Goal: Information Seeking & Learning: Learn about a topic

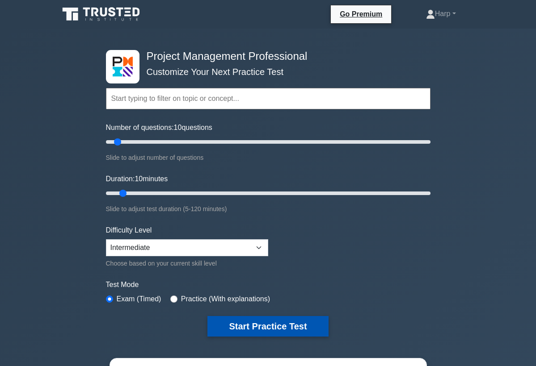
click at [245, 325] on button "Start Practice Test" at bounding box center [267, 326] width 121 height 21
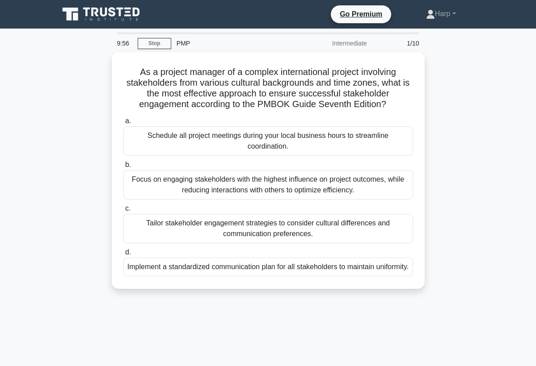
scroll to position [18, 0]
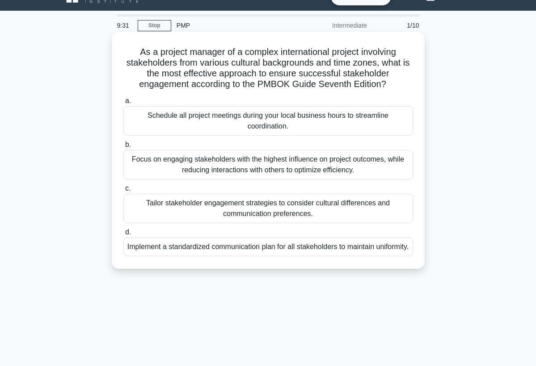
click at [218, 252] on div "Implement a standardized communication plan for all stakeholders to maintain un…" at bounding box center [268, 247] width 290 height 19
click at [123, 235] on input "d. Implement a standardized communication plan for all stakeholders to maintain…" at bounding box center [123, 233] width 0 height 6
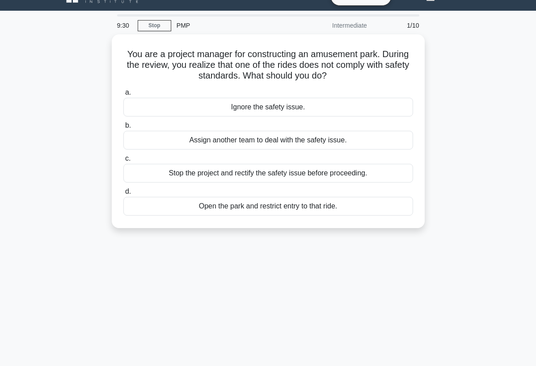
scroll to position [0, 0]
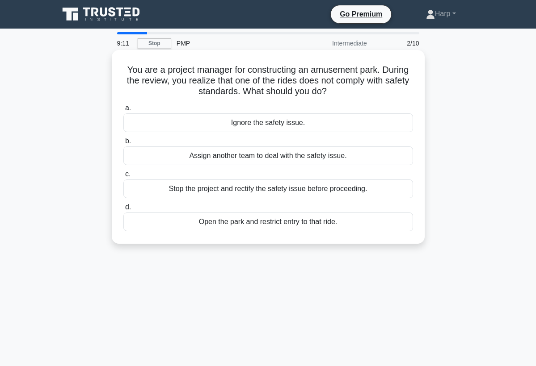
click at [256, 184] on div "Stop the project and rectify the safety issue before proceeding." at bounding box center [268, 189] width 290 height 19
click at [123, 177] on input "c. Stop the project and rectify the safety issue before proceeding." at bounding box center [123, 175] width 0 height 6
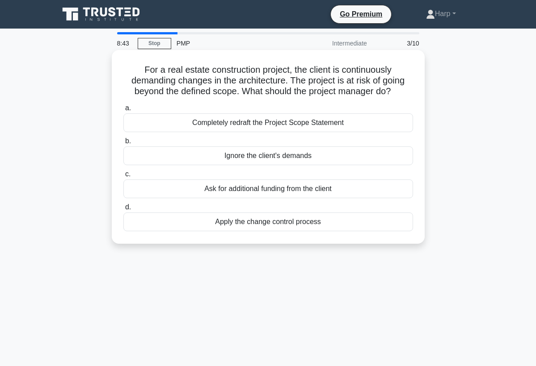
click at [242, 225] on div "Apply the change control process" at bounding box center [268, 222] width 290 height 19
click at [123, 210] on input "d. Apply the change control process" at bounding box center [123, 208] width 0 height 6
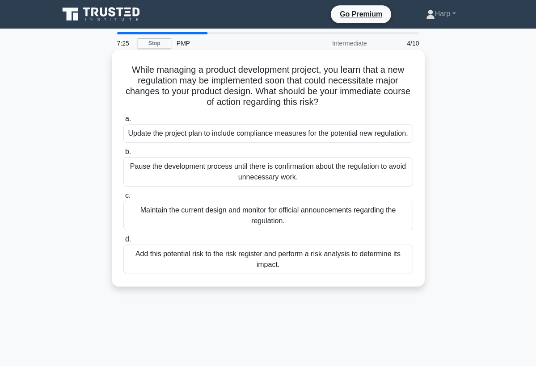
click at [380, 257] on div "Add this potential risk to the risk register and perform a risk analysis to det…" at bounding box center [268, 259] width 290 height 29
click at [123, 243] on input "d. Add this potential risk to the risk register and perform a risk analysis to …" at bounding box center [123, 240] width 0 height 6
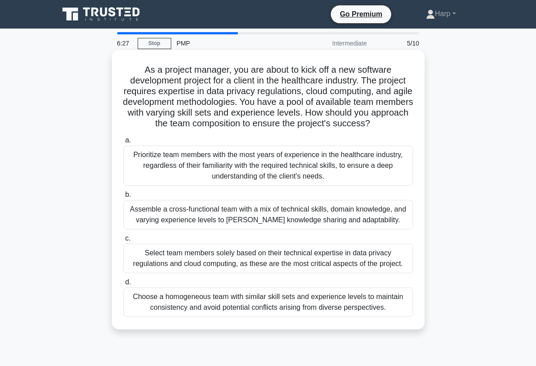
click at [228, 303] on div "Choose a homogeneous team with similar skill sets and experience levels to main…" at bounding box center [268, 302] width 290 height 29
click at [123, 286] on input "d. Choose a homogeneous team with similar skill sets and experience levels to m…" at bounding box center [123, 283] width 0 height 6
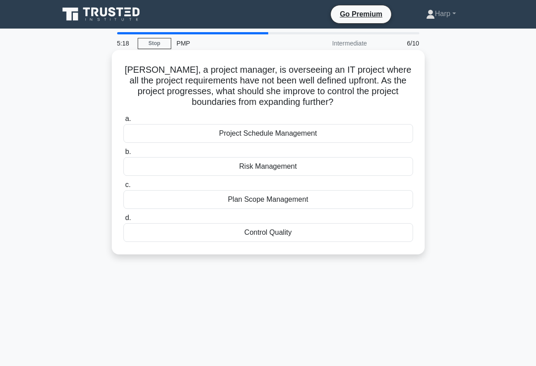
click at [295, 197] on div "Plan Scope Management" at bounding box center [268, 199] width 290 height 19
click at [123, 188] on input "c. Plan Scope Management" at bounding box center [123, 185] width 0 height 6
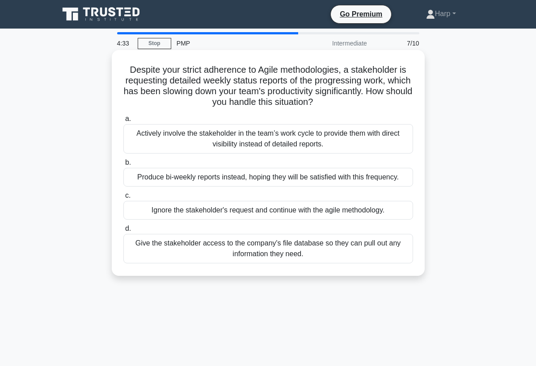
click at [272, 144] on div "Actively involve the stakeholder in the team’s work cycle to provide them with …" at bounding box center [268, 138] width 290 height 29
click at [123, 122] on input "a. Actively involve the stakeholder in the team’s work cycle to provide them wi…" at bounding box center [123, 119] width 0 height 6
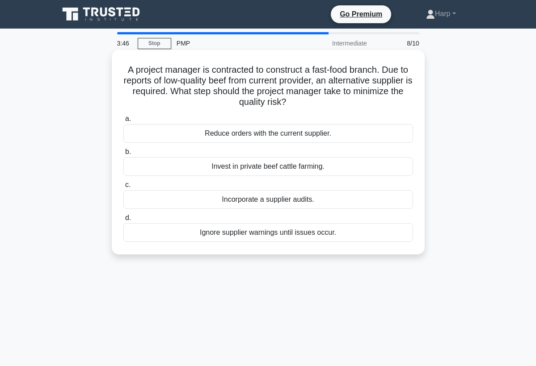
click at [229, 199] on div "Incorporate a supplier audits." at bounding box center [268, 199] width 290 height 19
click at [123, 188] on input "c. Incorporate a supplier audits." at bounding box center [123, 185] width 0 height 6
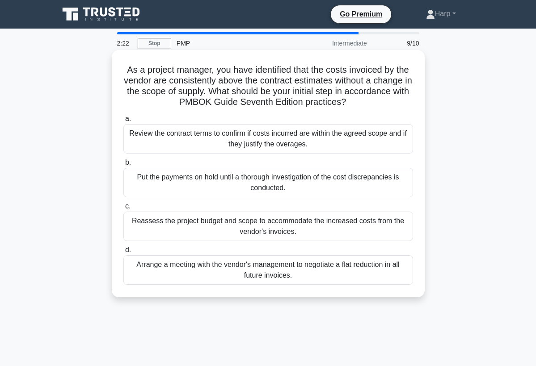
click at [228, 135] on div "Review the contract terms to confirm if costs incurred are within the agreed sc…" at bounding box center [268, 138] width 290 height 29
click at [123, 122] on input "a. Review the contract terms to confirm if costs incurred are within the agreed…" at bounding box center [123, 119] width 0 height 6
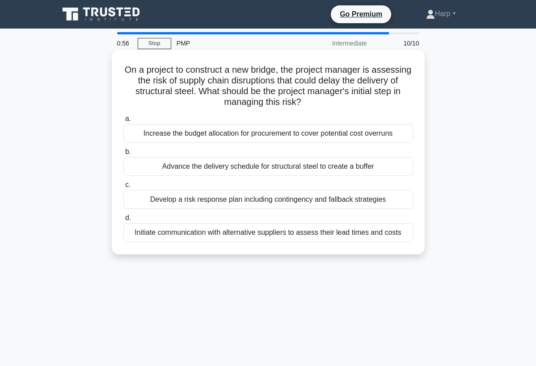
click at [217, 172] on div "Advance the delivery schedule for structural steel to create a buffer" at bounding box center [268, 166] width 290 height 19
click at [123, 155] on input "b. Advance the delivery schedule for structural steel to create a buffer" at bounding box center [123, 152] width 0 height 6
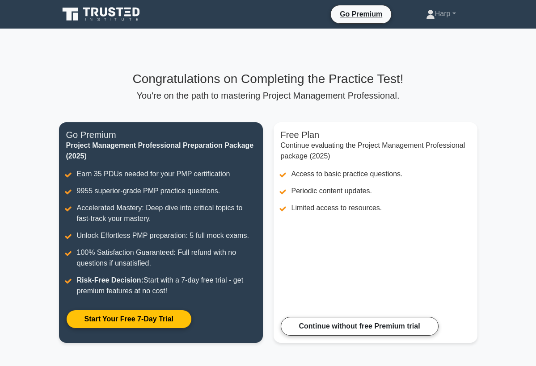
click at [433, 111] on div "Congratulations on Completing the Practice Test! You're on the path to masterin…" at bounding box center [268, 212] width 429 height 282
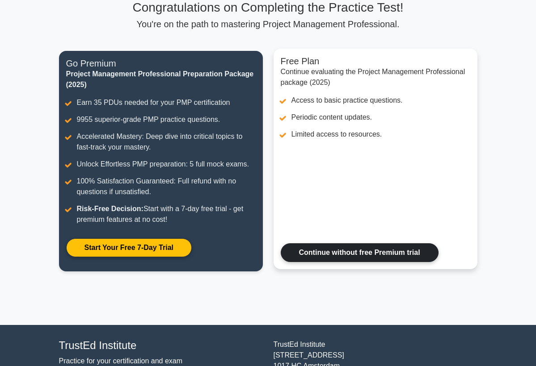
scroll to position [89, 0]
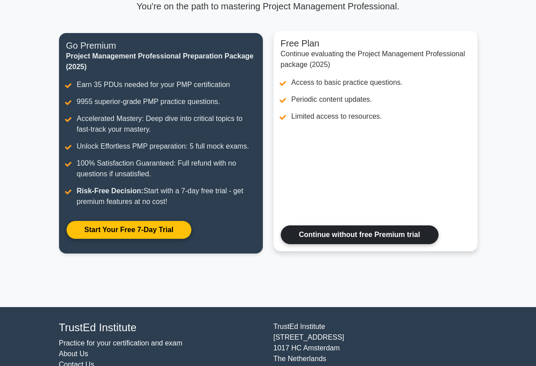
click at [366, 233] on link "Continue without free Premium trial" at bounding box center [360, 235] width 158 height 19
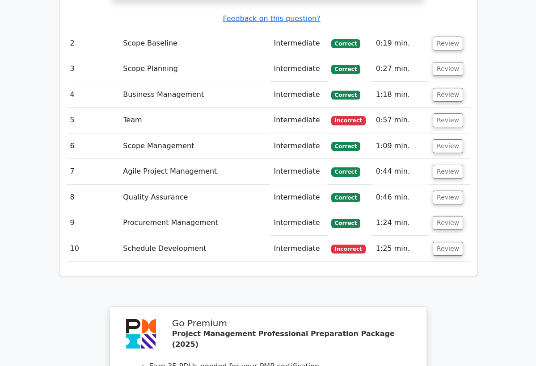
scroll to position [1412, 0]
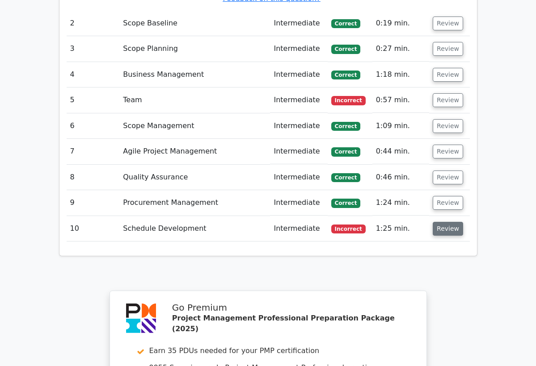
click at [448, 222] on button "Review" at bounding box center [448, 229] width 30 height 14
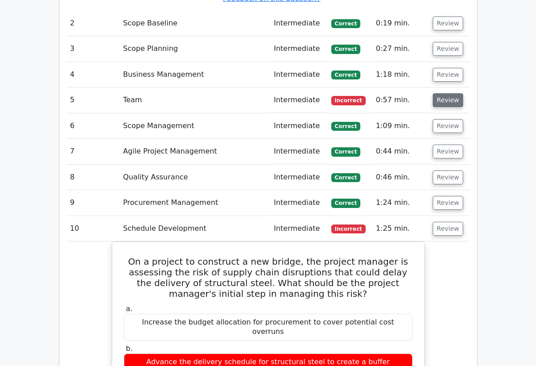
click at [443, 93] on button "Review" at bounding box center [448, 100] width 30 height 14
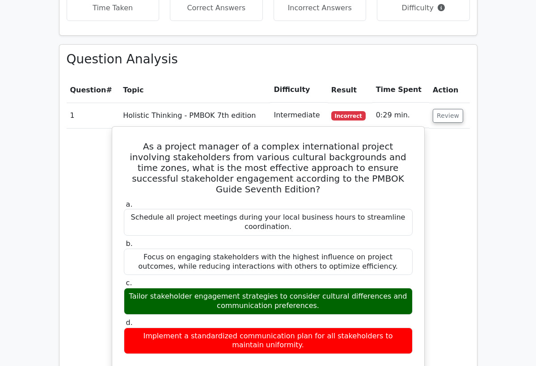
scroll to position [751, 0]
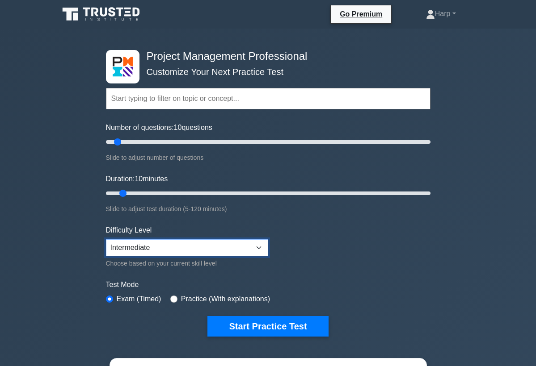
select select "expert"
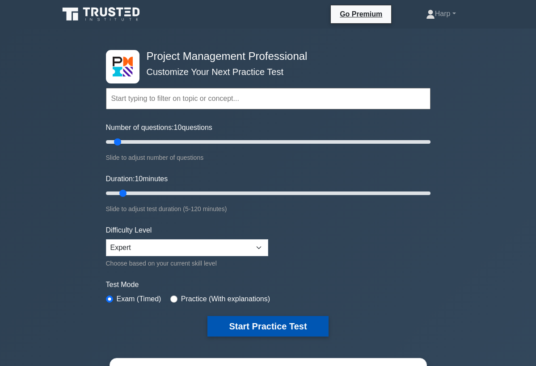
click at [262, 331] on button "Start Practice Test" at bounding box center [267, 326] width 121 height 21
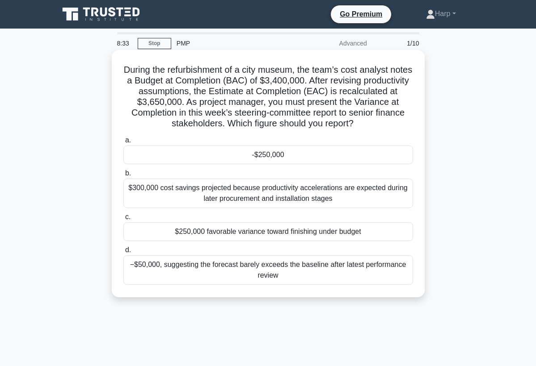
click at [230, 235] on div "$250,000 favorable variance toward finishing under budget" at bounding box center [268, 232] width 290 height 19
click at [123, 220] on input "c. $250,000 favorable variance toward finishing under budget" at bounding box center [123, 217] width 0 height 6
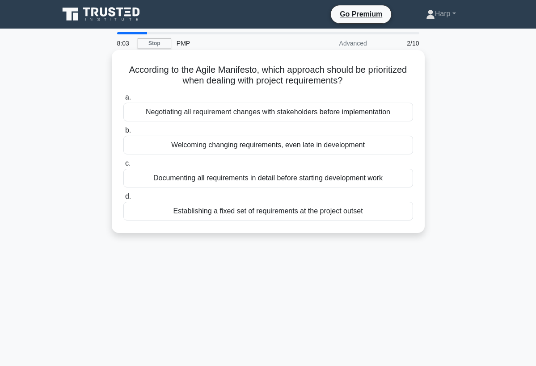
click at [263, 150] on div "Welcoming changing requirements, even late in development" at bounding box center [268, 145] width 290 height 19
click at [123, 134] on input "b. Welcoming changing requirements, even late in development" at bounding box center [123, 131] width 0 height 6
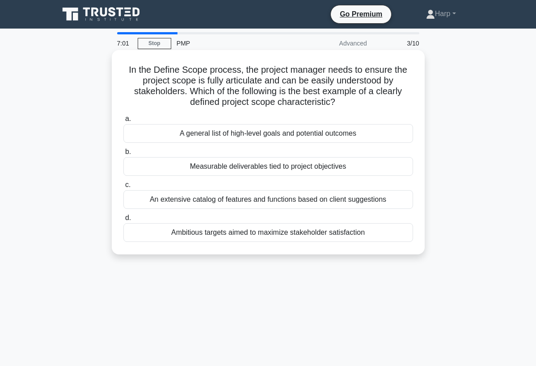
click at [266, 168] on div "Measurable deliverables tied to project objectives" at bounding box center [268, 166] width 290 height 19
click at [123, 155] on input "b. Measurable deliverables tied to project objectives" at bounding box center [123, 152] width 0 height 6
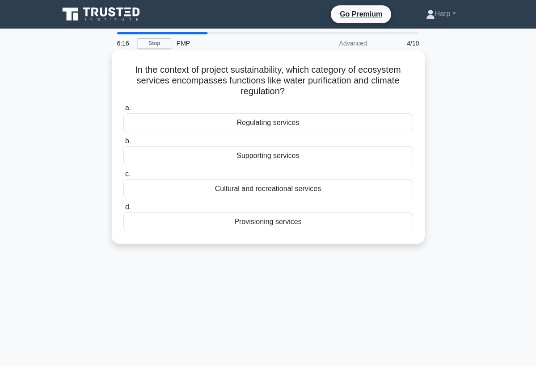
click at [275, 126] on div "Regulating services" at bounding box center [268, 122] width 290 height 19
click at [123, 111] on input "a. Regulating services" at bounding box center [123, 108] width 0 height 6
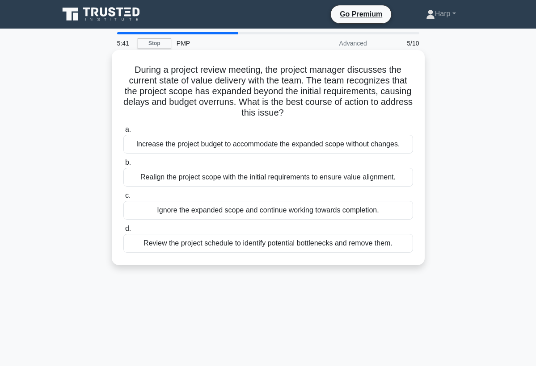
click at [198, 244] on div "Review the project schedule to identify potential bottlenecks and remove them." at bounding box center [268, 243] width 290 height 19
click at [123, 232] on input "d. Review the project schedule to identify potential bottlenecks and remove the…" at bounding box center [123, 229] width 0 height 6
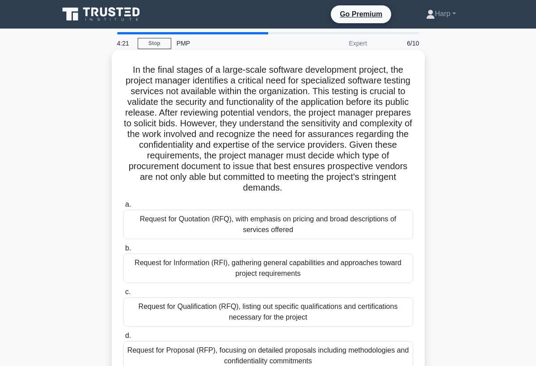
click at [207, 269] on div "Request for Information (RFI), gathering general capabilities and approaches to…" at bounding box center [268, 268] width 290 height 29
click at [123, 252] on input "b. Request for Information (RFI), gathering general capabilities and approaches…" at bounding box center [123, 249] width 0 height 6
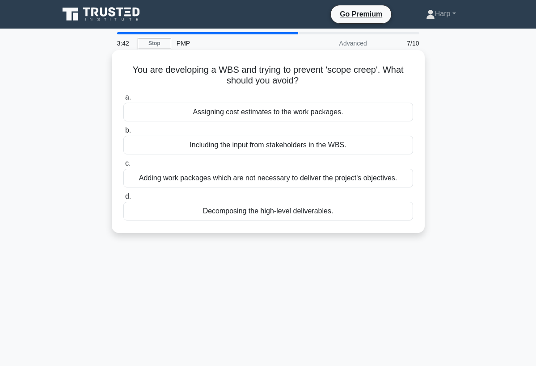
click at [263, 181] on div "Adding work packages which are not necessary to deliver the project's objective…" at bounding box center [268, 178] width 290 height 19
click at [123, 167] on input "c. Adding work packages which are not necessary to deliver the project's object…" at bounding box center [123, 164] width 0 height 6
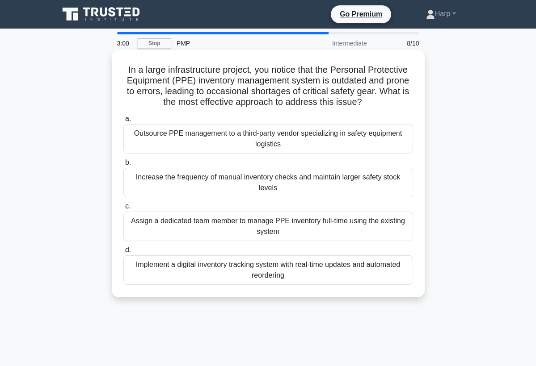
click at [230, 277] on div "Implement a digital inventory tracking system with real-time updates and automa…" at bounding box center [268, 270] width 290 height 29
click at [123, 253] on input "d. Implement a digital inventory tracking system with real-time updates and aut…" at bounding box center [123, 251] width 0 height 6
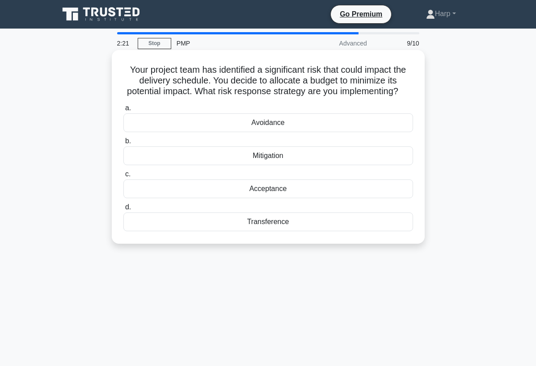
click at [266, 221] on div "Transference" at bounding box center [268, 222] width 290 height 19
click at [123, 210] on input "d. Transference" at bounding box center [123, 208] width 0 height 6
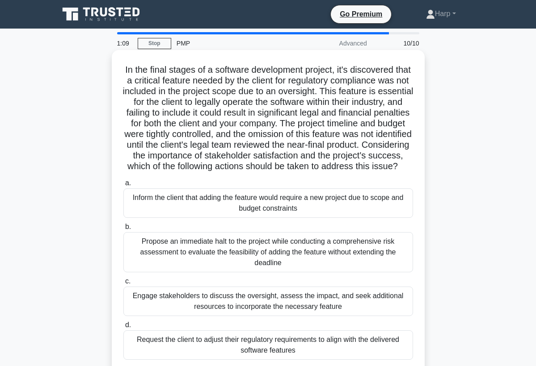
click at [418, 328] on div "In the final stages of a software development project, it's discovered that a c…" at bounding box center [268, 211] width 306 height 315
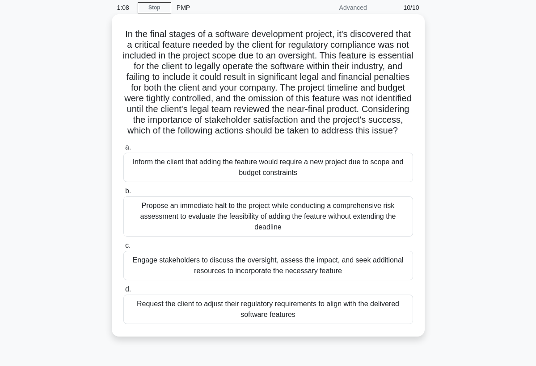
scroll to position [54, 0]
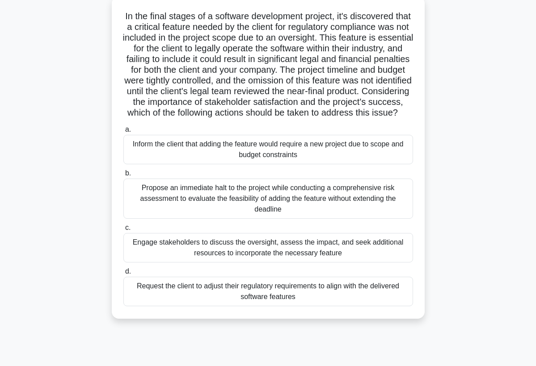
click at [269, 219] on div "Propose an immediate halt to the project while conducting a comprehensive risk …" at bounding box center [268, 199] width 290 height 40
click at [123, 177] on input "b. Propose an immediate halt to the project while conducting a comprehensive ri…" at bounding box center [123, 174] width 0 height 6
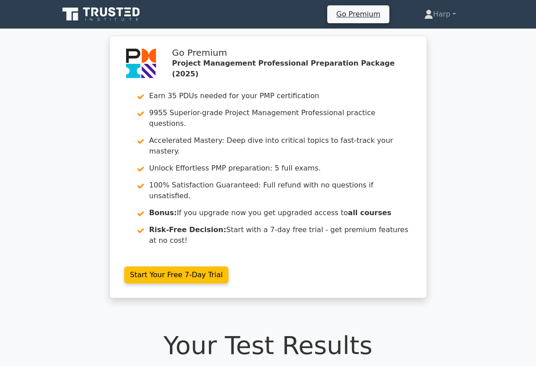
click at [338, 331] on h1 "Your Test Results" at bounding box center [268, 346] width 418 height 30
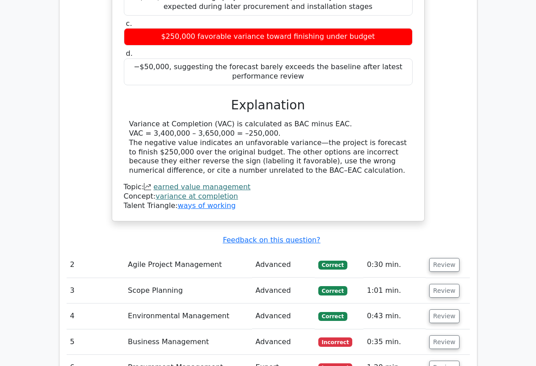
scroll to position [1037, 0]
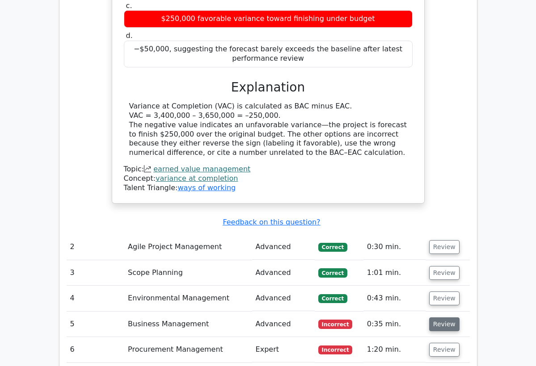
click at [435, 318] on button "Review" at bounding box center [444, 325] width 30 height 14
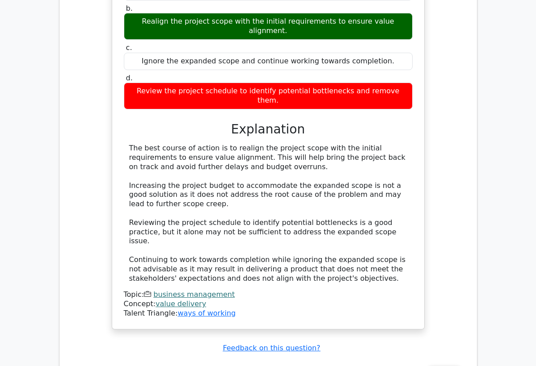
scroll to position [1501, 0]
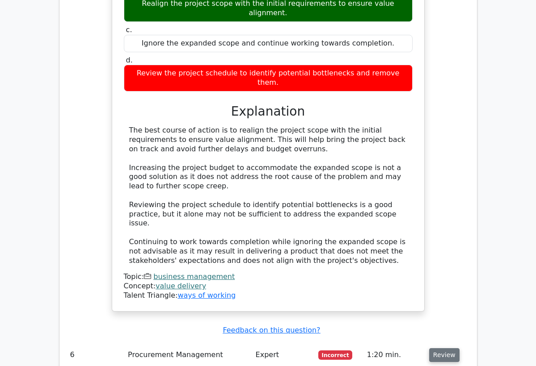
click at [442, 349] on button "Review" at bounding box center [444, 356] width 30 height 14
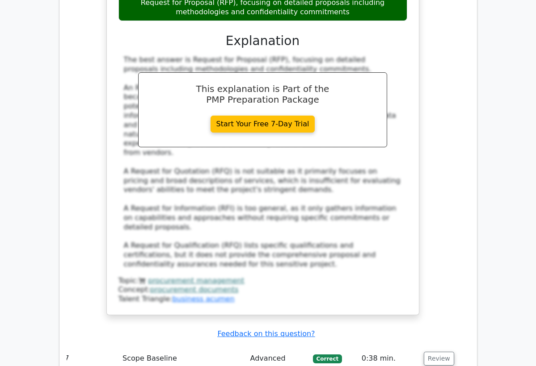
scroll to position [2181, 0]
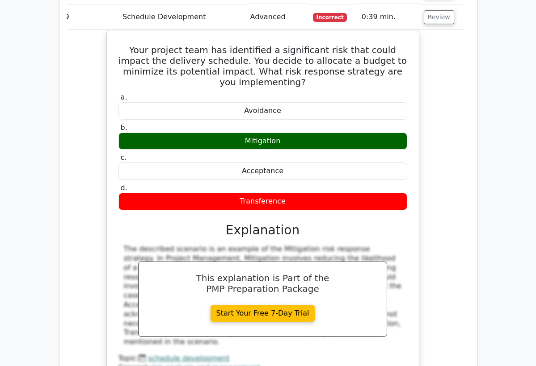
scroll to position [2574, 0]
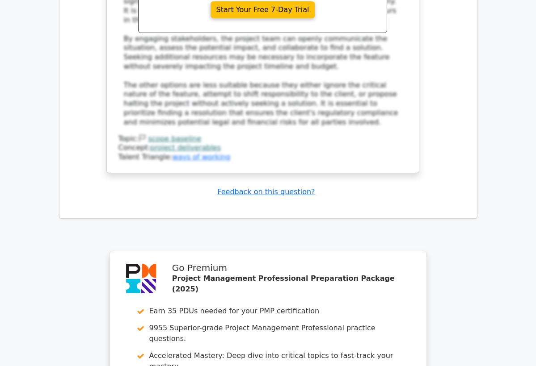
scroll to position [3432, 0]
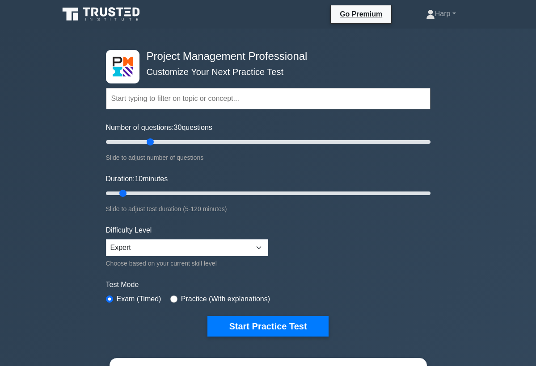
drag, startPoint x: 117, startPoint y: 146, endPoint x: 153, endPoint y: 146, distance: 36.6
type input "30"
click at [153, 146] on input "Number of questions: 30 questions" at bounding box center [268, 142] width 324 height 11
drag, startPoint x: 124, startPoint y: 194, endPoint x: 164, endPoint y: 199, distance: 40.9
type input "25"
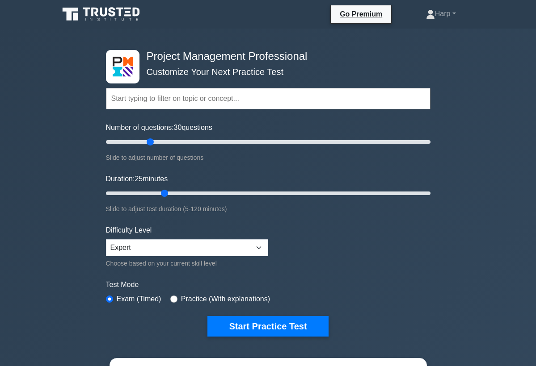
click at [164, 199] on div "Duration: 25 minutes Slide to adjust test duration (5-120 minutes)" at bounding box center [268, 194] width 324 height 41
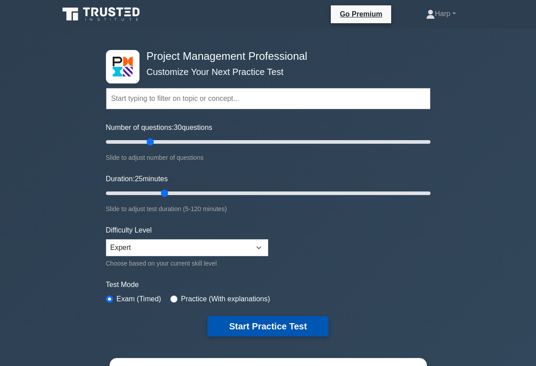
click at [247, 323] on button "Start Practice Test" at bounding box center [267, 326] width 121 height 21
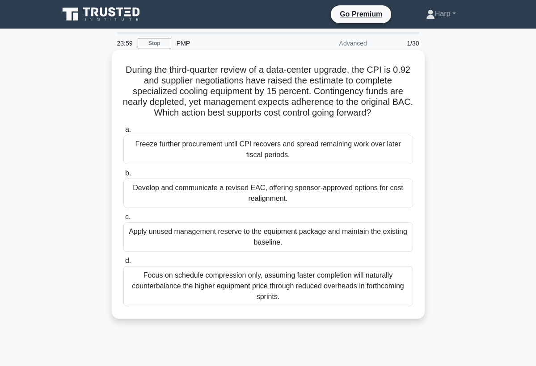
click at [217, 288] on div "Focus on schedule compression only, assuming faster completion will naturally c…" at bounding box center [268, 286] width 290 height 40
click at [123, 264] on input "d. Focus on schedule compression only, assuming faster completion will naturall…" at bounding box center [123, 261] width 0 height 6
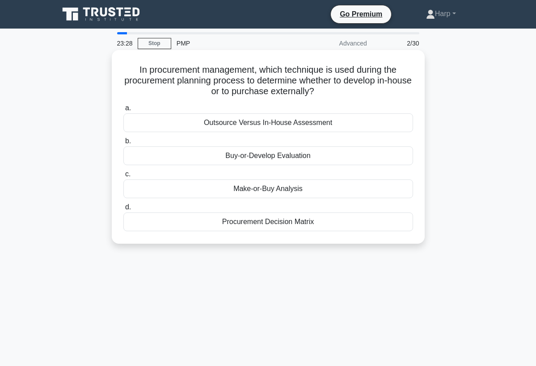
click at [260, 227] on div "Procurement Decision Matrix" at bounding box center [268, 222] width 290 height 19
click at [123, 210] on input "d. Procurement Decision Matrix" at bounding box center [123, 208] width 0 height 6
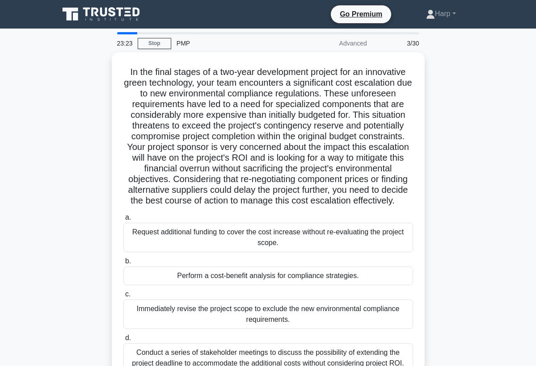
click at [430, 260] on div "In the final stages of a two-year development project for an innovative green t…" at bounding box center [268, 224] width 429 height 344
click at [158, 40] on link "Stop" at bounding box center [155, 43] width 34 height 11
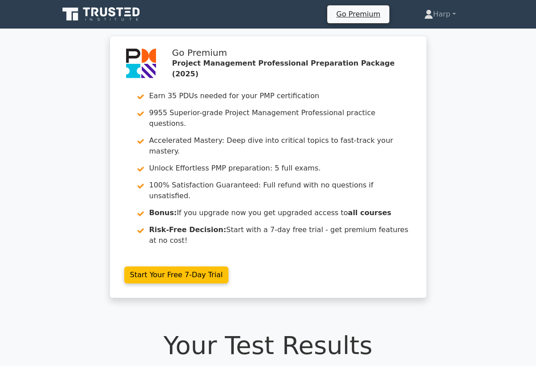
click at [253, 331] on h1 "Your Test Results" at bounding box center [268, 346] width 418 height 30
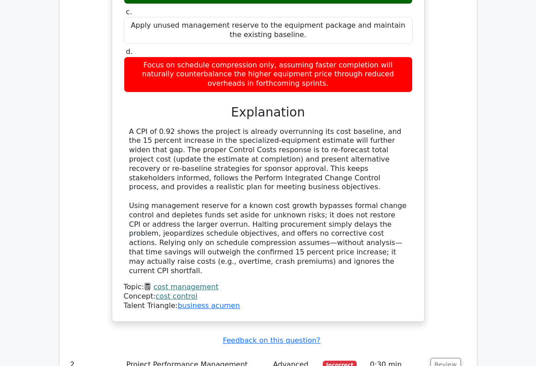
scroll to position [929, 0]
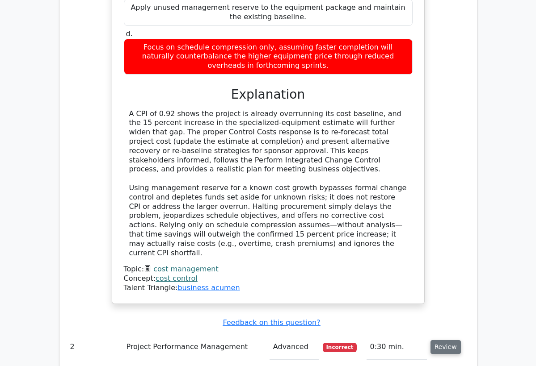
click at [442, 340] on button "Review" at bounding box center [445, 347] width 30 height 14
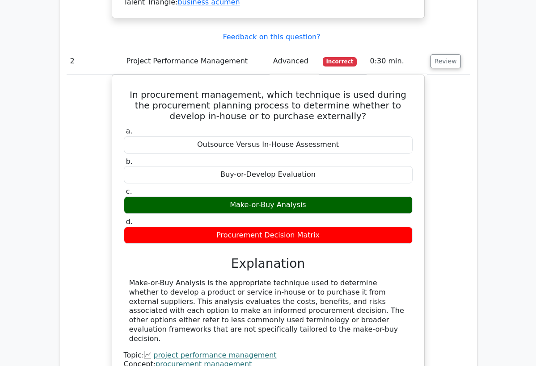
scroll to position [1233, 0]
